Goal: Transaction & Acquisition: Purchase product/service

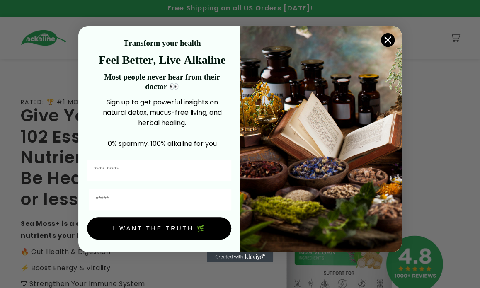
click at [155, 38] on circle "Close dialog" at bounding box center [388, 40] width 14 height 14
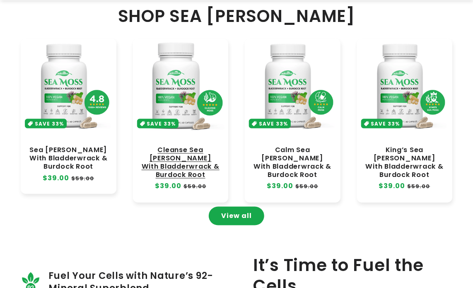
scroll to position [414, 0]
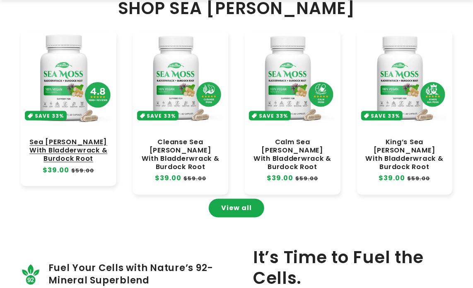
click at [88, 155] on link "Sea [PERSON_NAME] With Bladderwrack & Burdock Root" at bounding box center [68, 150] width 79 height 25
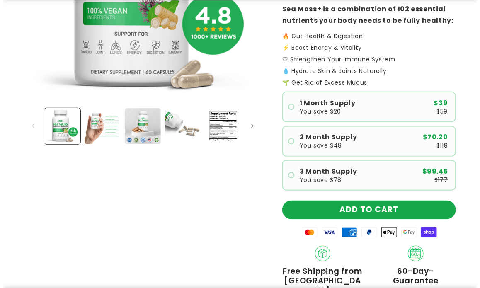
scroll to position [290, 0]
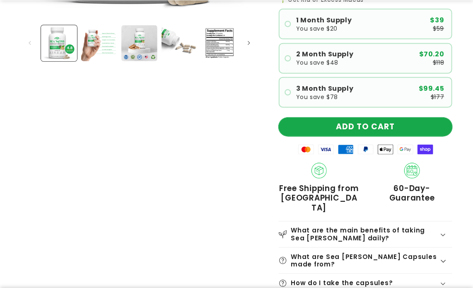
click at [375, 130] on button "ADD TO CART" at bounding box center [366, 127] width 174 height 19
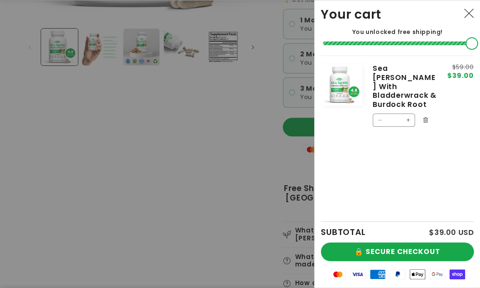
click at [409, 114] on button "Increase quantity for Sea Moss With Bladderwrack &amp; Burdock Root" at bounding box center [407, 120] width 13 height 13
type input "*"
click at [405, 143] on button "Increase quantity for Sea Moss With Bladderwrack &amp; Burdock Root" at bounding box center [407, 149] width 13 height 13
type input "*"
click at [406, 143] on button "Increase quantity for Sea Moss With Bladderwrack &amp; Burdock Root" at bounding box center [407, 149] width 13 height 13
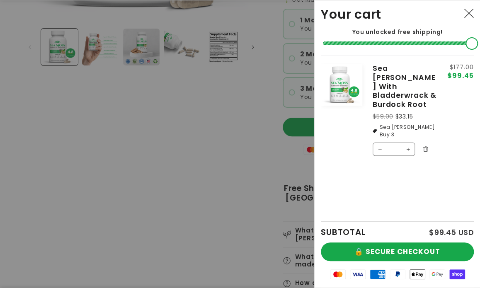
type input "*"
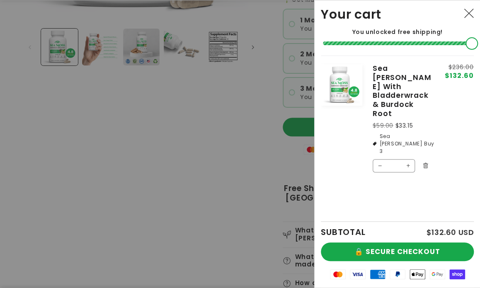
click at [406, 159] on button "Increase quantity for Sea Moss With Bladderwrack &amp; Burdock Root" at bounding box center [407, 165] width 13 height 13
type input "*"
click at [406, 143] on button "Increase quantity for Sea Moss With Bladderwrack &amp; Burdock Root" at bounding box center [407, 149] width 13 height 13
type input "*"
click at [406, 159] on button "Increase quantity for Sea Moss With Bladderwrack &amp; Burdock Root" at bounding box center [407, 165] width 13 height 13
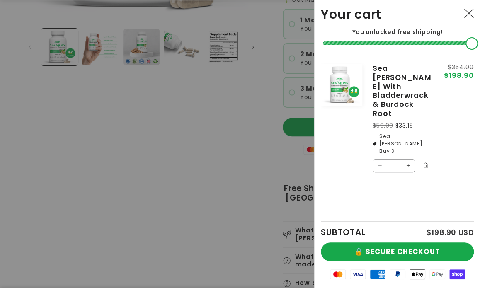
type input "*"
click at [403, 247] on button "🔒 SECURE CHECKOUT" at bounding box center [397, 251] width 153 height 19
